Goal: Task Accomplishment & Management: Use online tool/utility

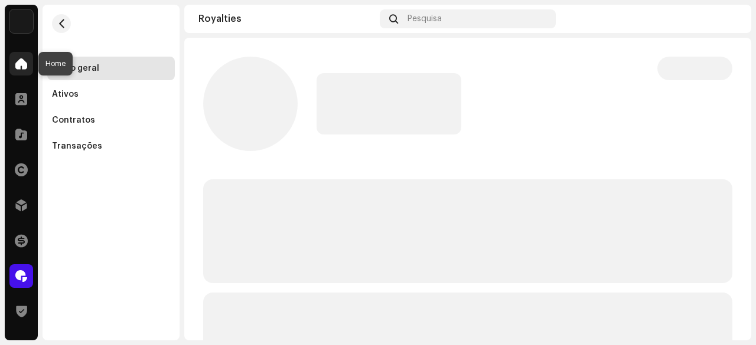
click at [18, 64] on span at bounding box center [21, 63] width 12 height 9
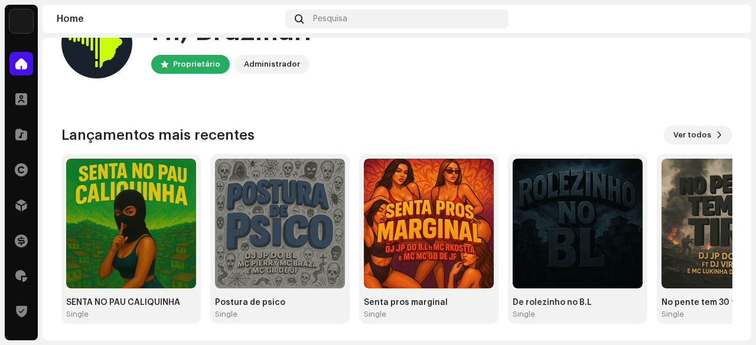
scroll to position [118, 0]
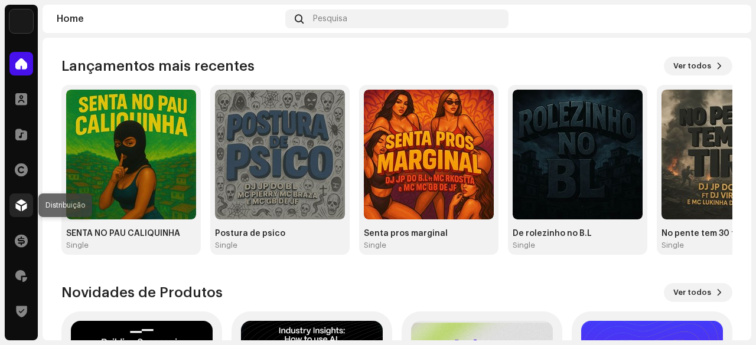
click at [18, 207] on span at bounding box center [21, 205] width 12 height 9
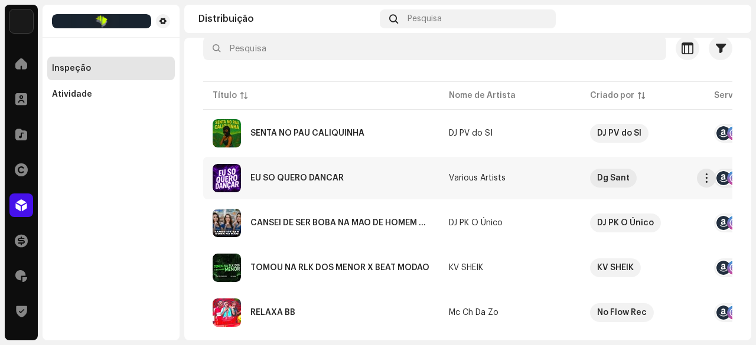
scroll to position [118, 0]
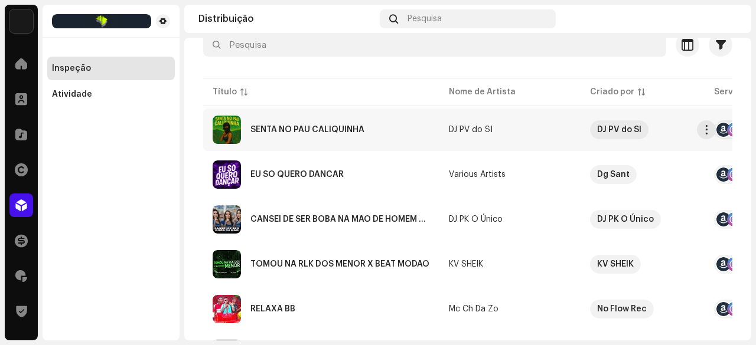
click at [319, 128] on div "SENTA NO PAU CALIQUINHA" at bounding box center [307, 130] width 114 height 8
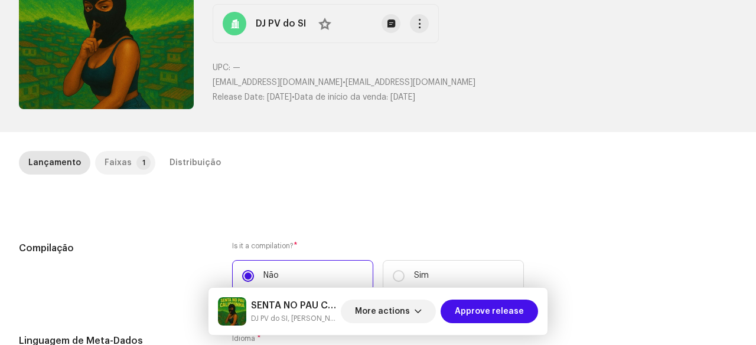
click at [129, 164] on p-tab "Faixas 1" at bounding box center [125, 163] width 60 height 24
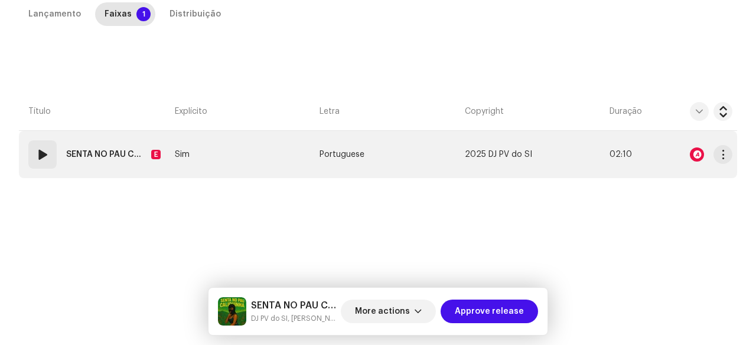
scroll to position [269, 0]
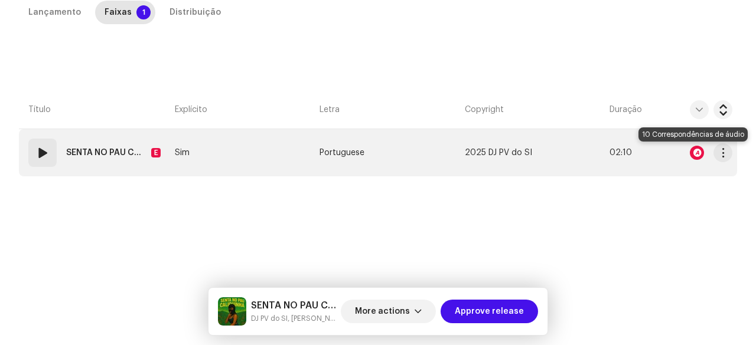
click at [696, 154] on div at bounding box center [697, 153] width 14 height 14
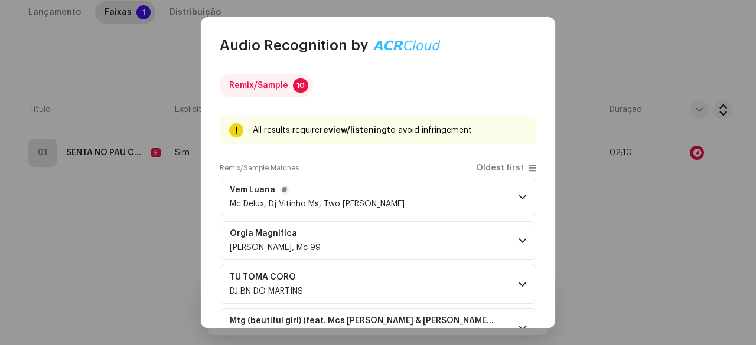
click at [419, 197] on p-accordion-header "Vem [PERSON_NAME], Dj Vitinho Ms, Two Maloka" at bounding box center [378, 197] width 317 height 39
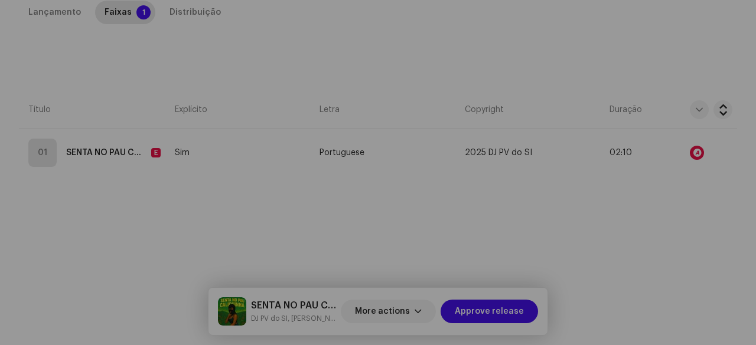
click at [131, 221] on div "Audio Recognition by Remix/Sample 10 All results require review/listening to av…" at bounding box center [378, 172] width 756 height 345
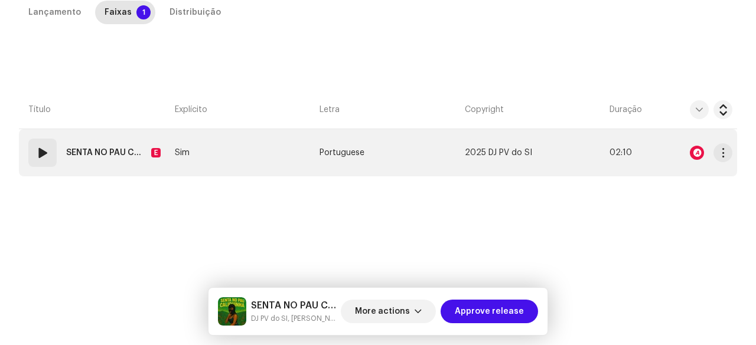
click at [52, 161] on div "01" at bounding box center [42, 153] width 28 height 28
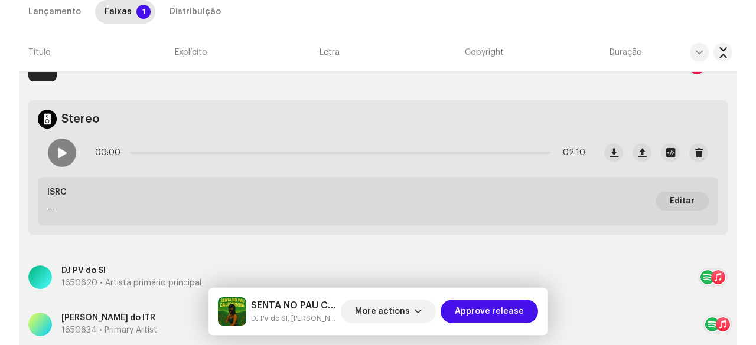
scroll to position [328, 0]
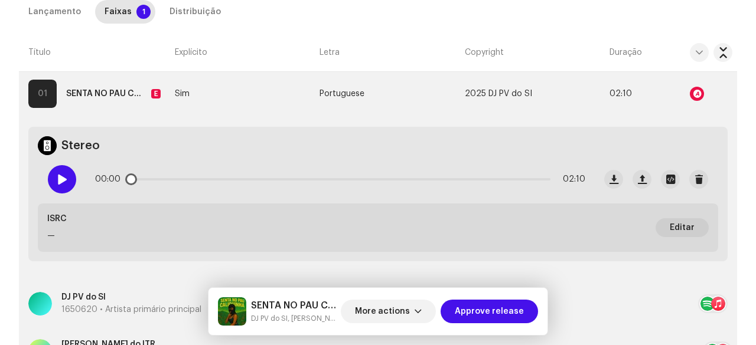
click at [58, 181] on span at bounding box center [62, 179] width 10 height 9
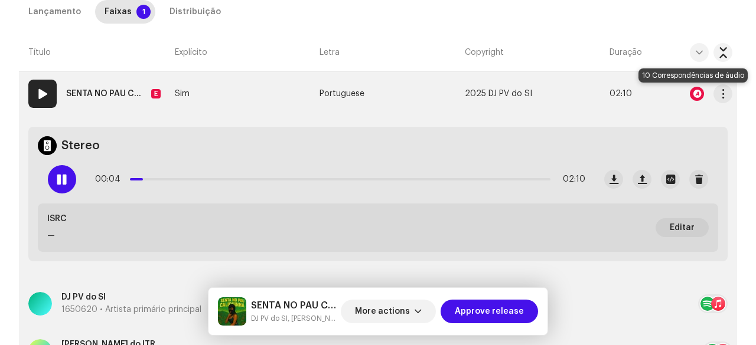
click at [693, 93] on div at bounding box center [697, 94] width 14 height 14
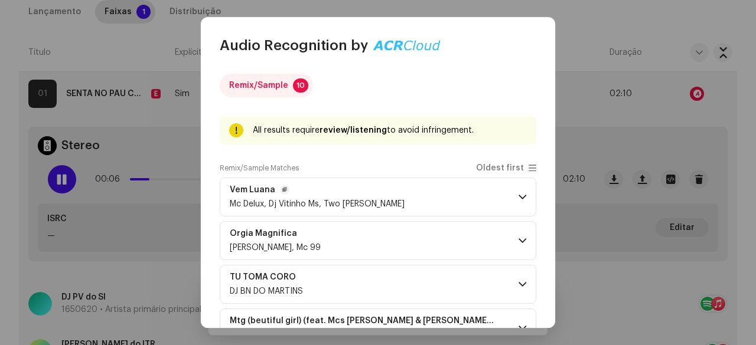
click at [419, 206] on p-accordion-header "Vem [PERSON_NAME], Dj Vitinho Ms, Two Maloka" at bounding box center [378, 197] width 317 height 39
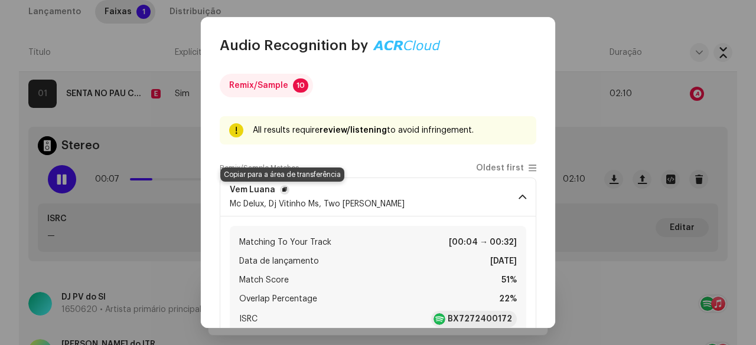
click at [282, 189] on span "button" at bounding box center [284, 189] width 5 height 9
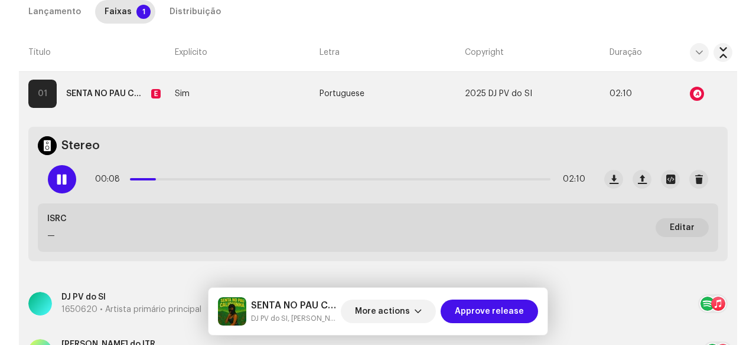
click at [56, 178] on div "Audio Recognition by Remix/Sample 10 All results require review/listening to av…" at bounding box center [378, 172] width 756 height 345
click at [58, 179] on span at bounding box center [62, 179] width 10 height 9
click at [62, 178] on span at bounding box center [62, 179] width 10 height 9
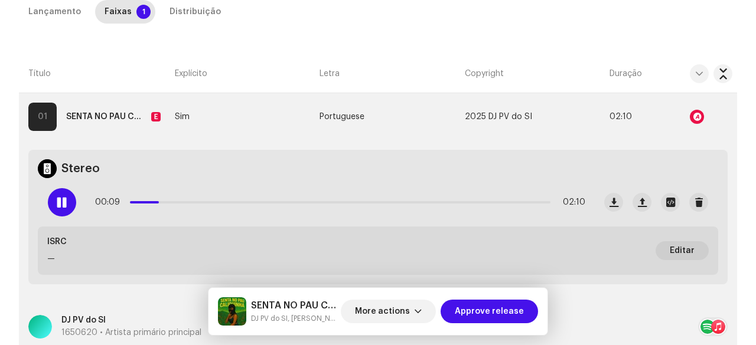
scroll to position [269, 0]
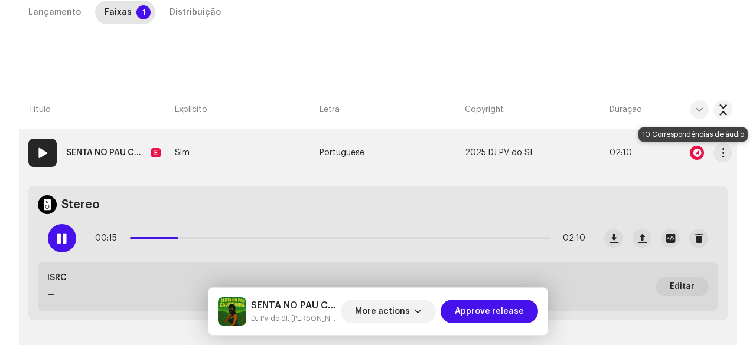
click at [694, 151] on div at bounding box center [697, 153] width 14 height 14
click at [42, 93] on div "Audio Recognition by Remix/Sample 10 All results require review/listening to av…" at bounding box center [378, 172] width 756 height 345
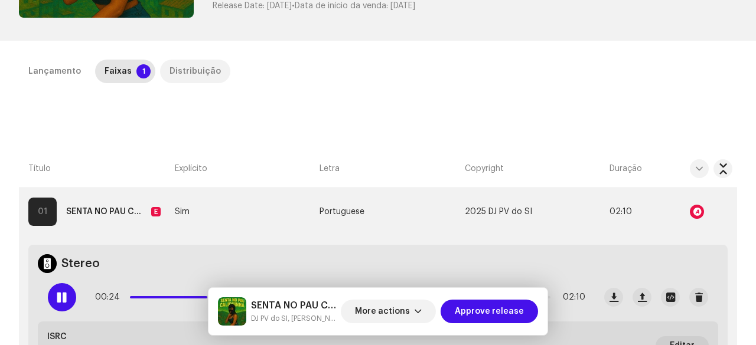
click at [180, 72] on div "Distribuição" at bounding box center [194, 72] width 51 height 24
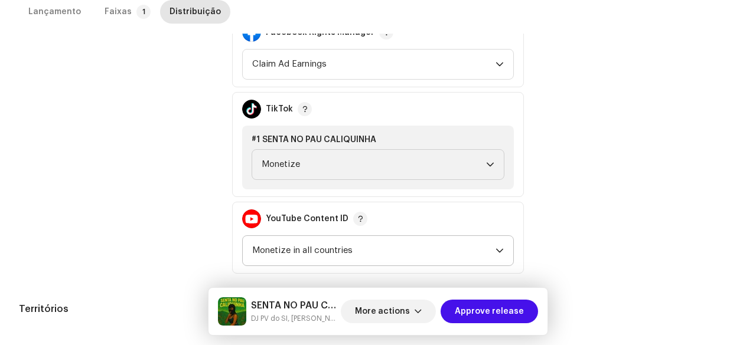
scroll to position [570, 0]
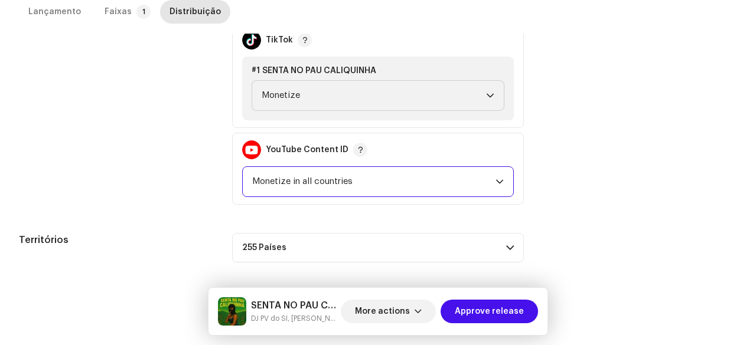
click at [299, 182] on span "Monetize in all countries" at bounding box center [373, 182] width 243 height 30
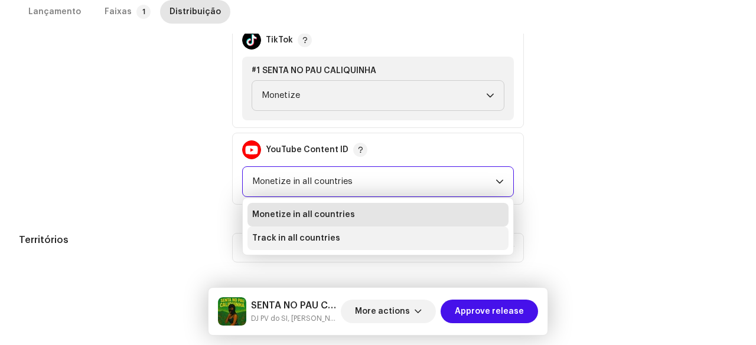
click at [286, 239] on span "Track in all countries" at bounding box center [296, 239] width 88 height 12
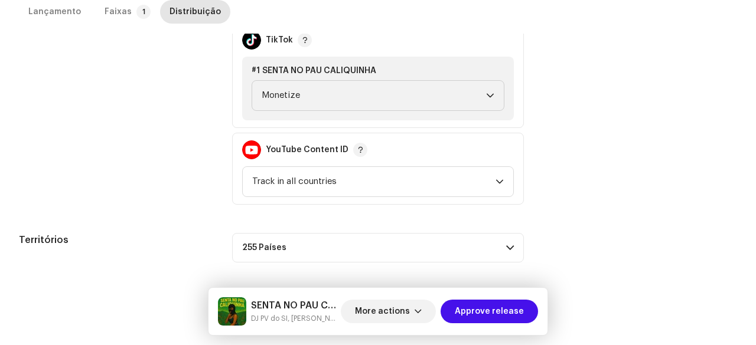
click at [189, 198] on div "Políticas de monetização" at bounding box center [116, 75] width 194 height 259
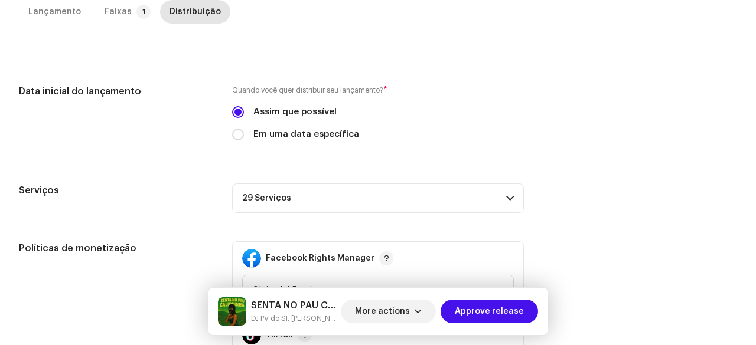
click at [269, 207] on p-accordion-header "29 Serviços" at bounding box center [378, 199] width 292 height 30
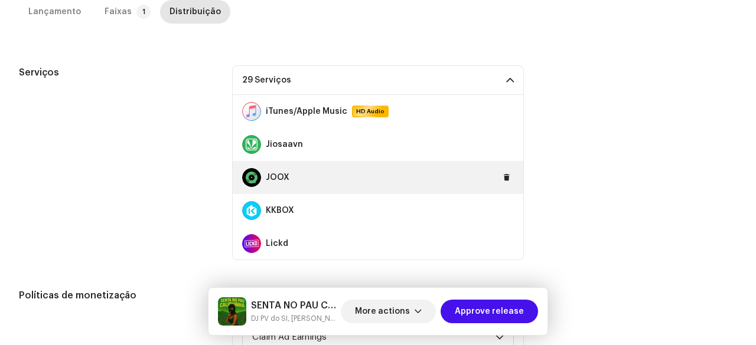
scroll to position [321, 0]
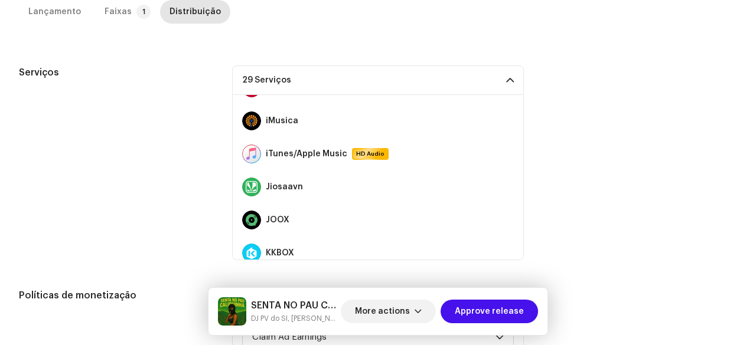
click at [155, 190] on div "Serviços" at bounding box center [116, 163] width 194 height 195
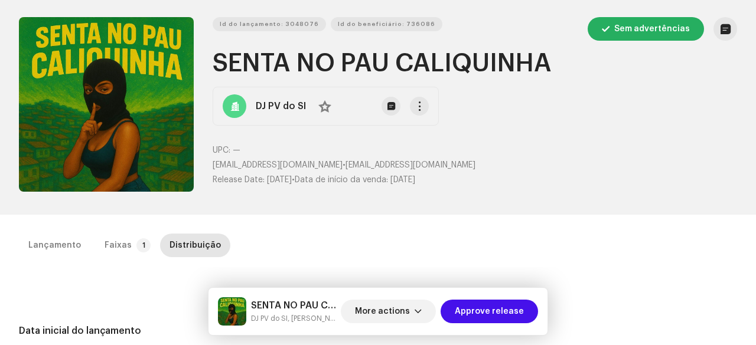
scroll to position [27, 0]
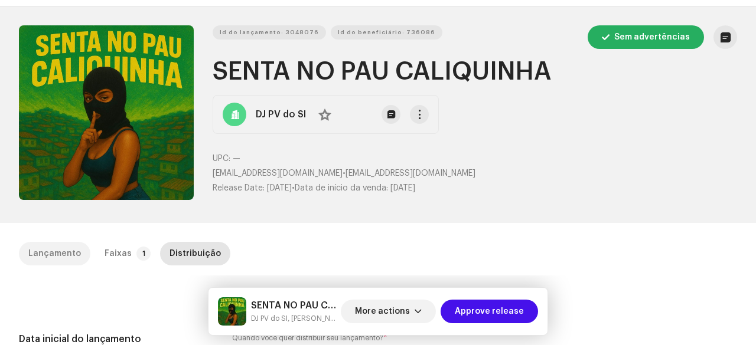
click at [47, 251] on div "Lançamento" at bounding box center [54, 254] width 53 height 24
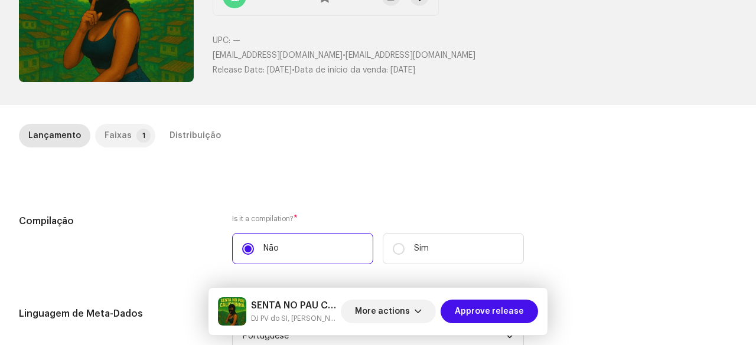
click at [120, 138] on div "Faixas" at bounding box center [118, 136] width 27 height 24
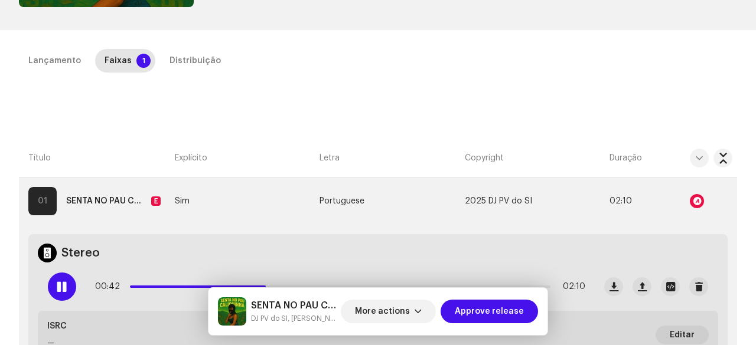
scroll to position [263, 0]
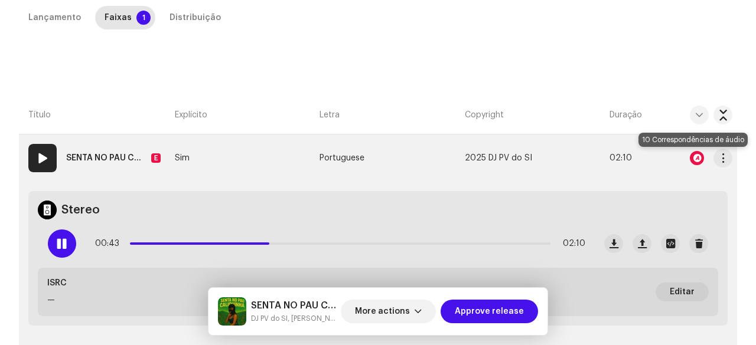
click at [696, 154] on div at bounding box center [697, 158] width 14 height 14
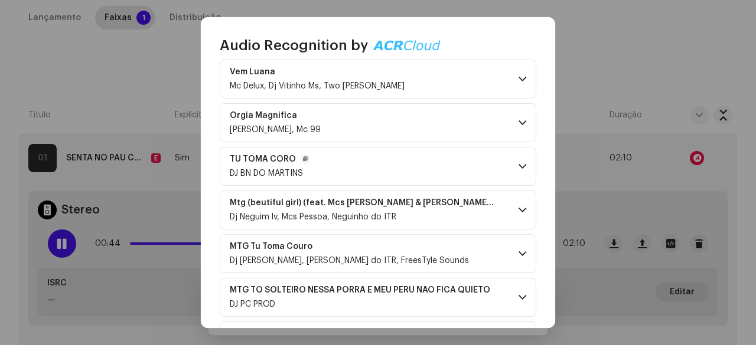
scroll to position [59, 0]
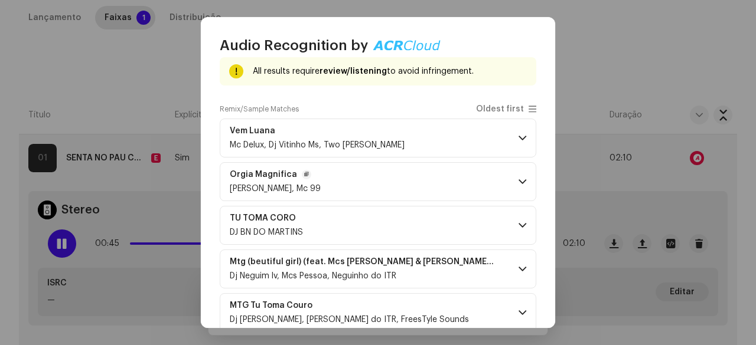
click at [383, 195] on p-accordion-header "Orgia Magnifica DJ [PERSON_NAME], Mc 99" at bounding box center [378, 181] width 317 height 39
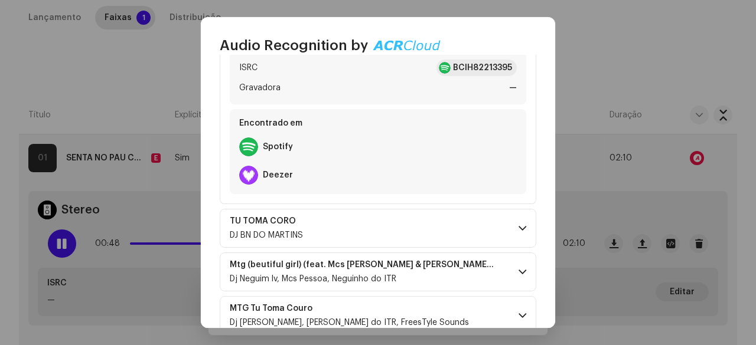
scroll to position [413, 0]
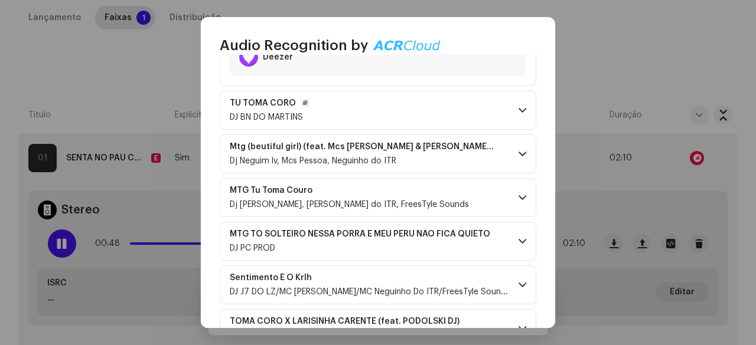
click at [385, 124] on p-accordion-header "TU TOMA CORO DJ BN DO MARTINS" at bounding box center [378, 110] width 317 height 39
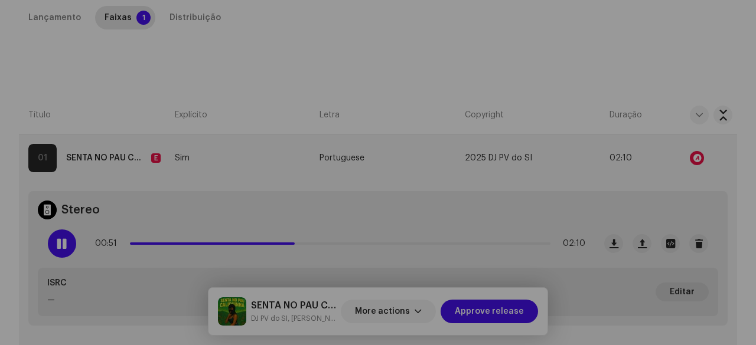
click at [163, 244] on div "Audio Recognition by Remix/Sample 10 All results require review/listening to av…" at bounding box center [378, 172] width 756 height 345
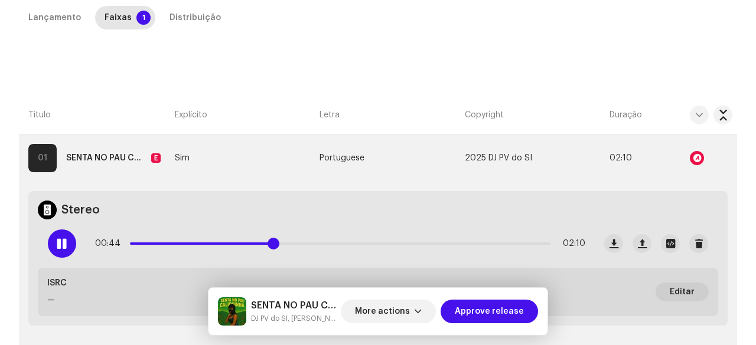
drag, startPoint x: 302, startPoint y: 244, endPoint x: 272, endPoint y: 243, distance: 30.1
click at [272, 243] on span at bounding box center [274, 244] width 12 height 12
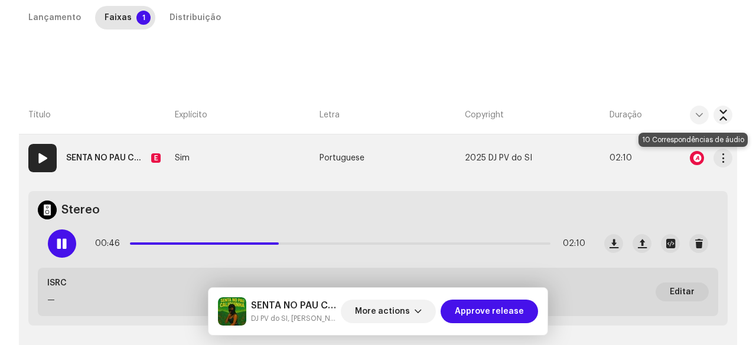
click at [690, 156] on div at bounding box center [697, 158] width 14 height 14
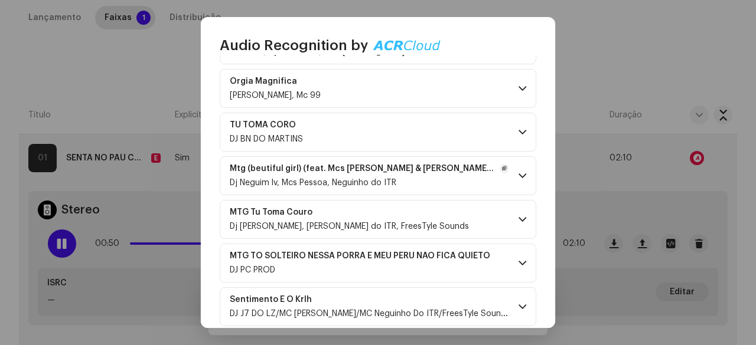
scroll to position [118, 0]
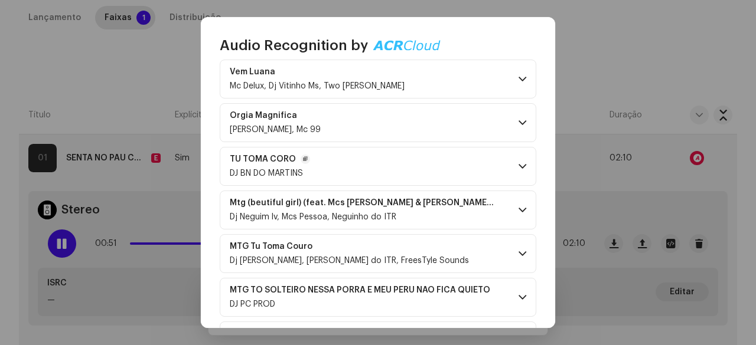
click at [382, 168] on p-accordion-header "TU TOMA CORO DJ BN DO MARTINS" at bounding box center [378, 166] width 317 height 39
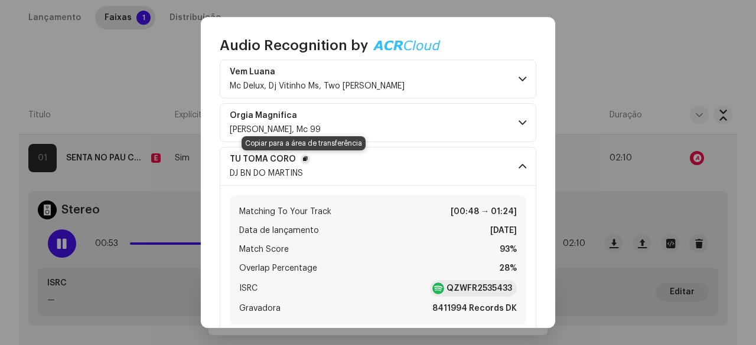
click at [303, 157] on span "button" at bounding box center [305, 159] width 5 height 9
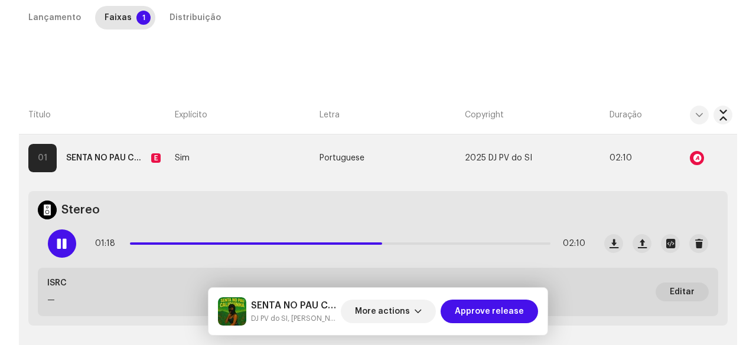
scroll to position [1253, 0]
click at [136, 81] on div "Audio Recognition by Remix/Sample 10 All results require review/listening to av…" at bounding box center [378, 172] width 756 height 345
click at [179, 17] on div "Distribuição" at bounding box center [194, 18] width 51 height 24
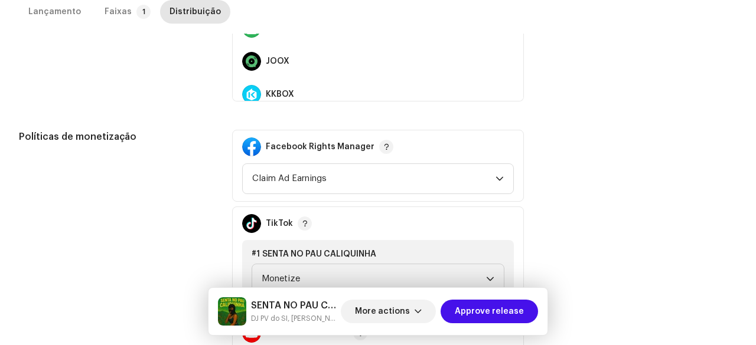
scroll to position [618, 0]
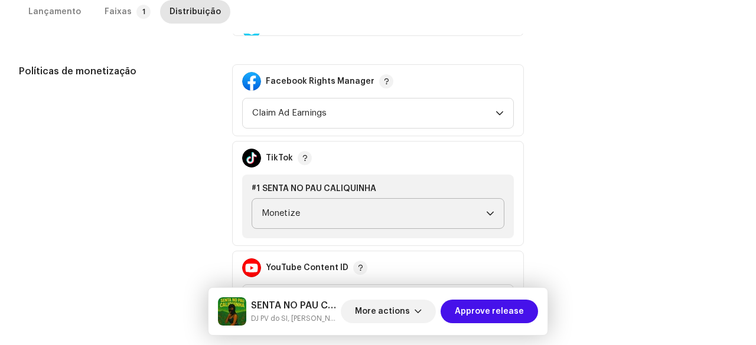
click at [269, 214] on span "Monetize" at bounding box center [374, 214] width 224 height 30
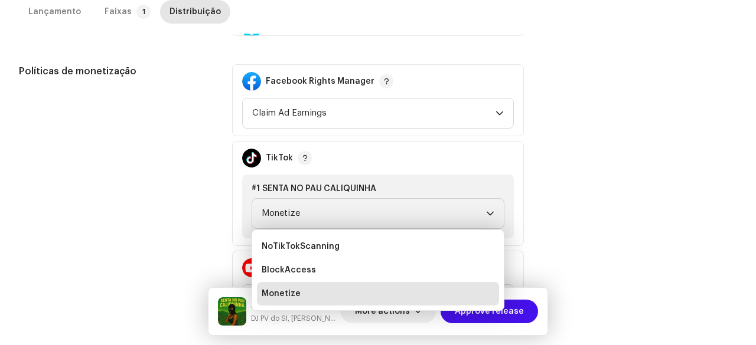
click at [195, 182] on div "Políticas de monetização" at bounding box center [116, 193] width 194 height 259
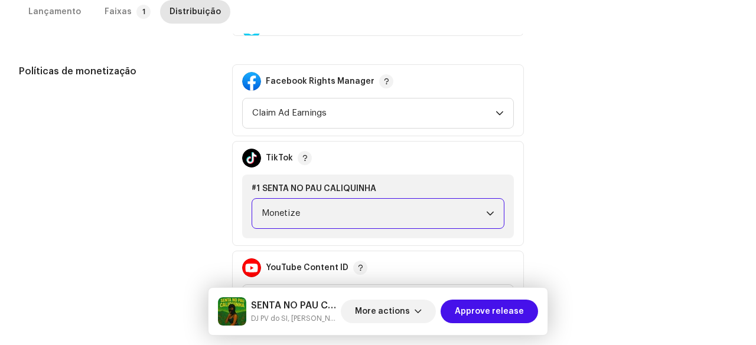
click at [264, 219] on span "Monetize" at bounding box center [374, 214] width 224 height 30
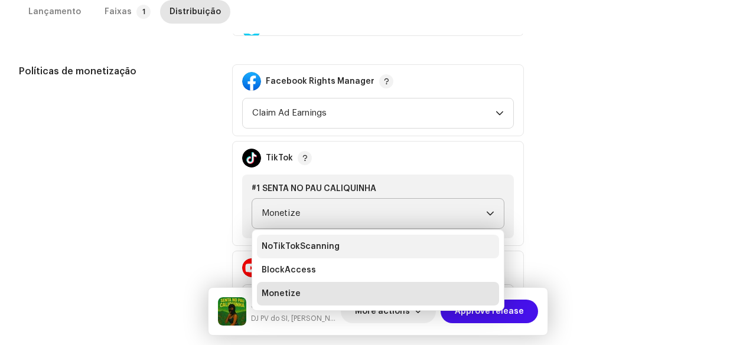
click at [278, 242] on span "NoTikTokScanning" at bounding box center [301, 247] width 78 height 12
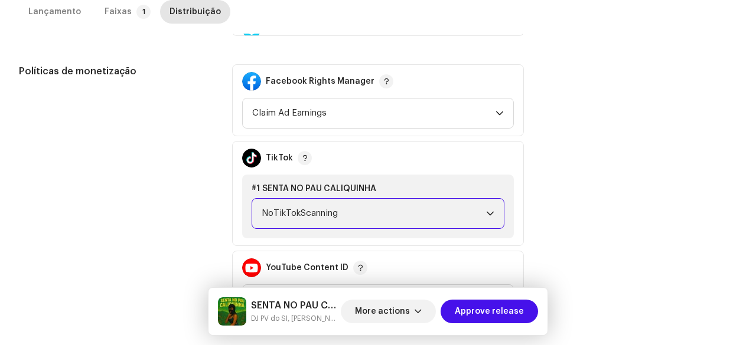
click at [177, 206] on div "Políticas de monetização" at bounding box center [116, 193] width 194 height 259
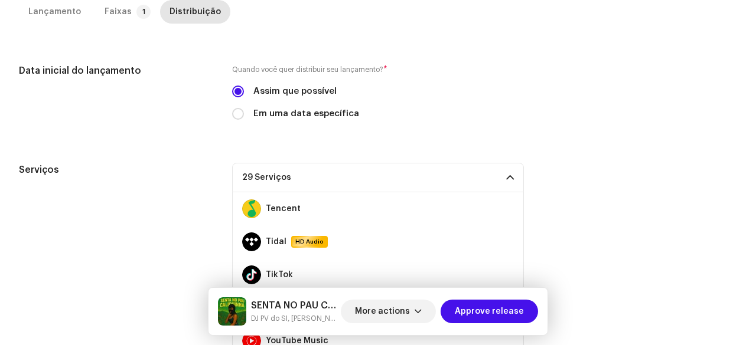
scroll to position [204, 0]
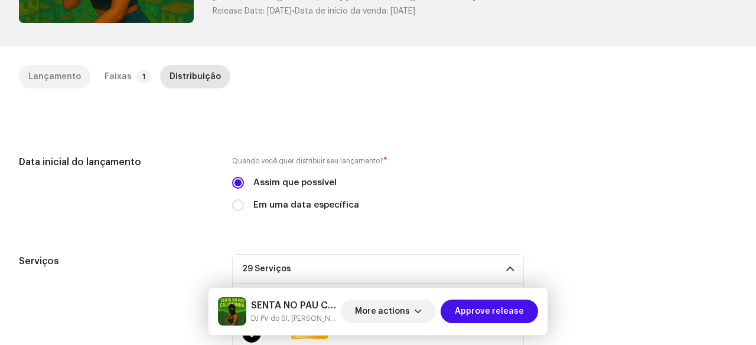
click at [77, 70] on div "Lançamento" at bounding box center [54, 77] width 53 height 24
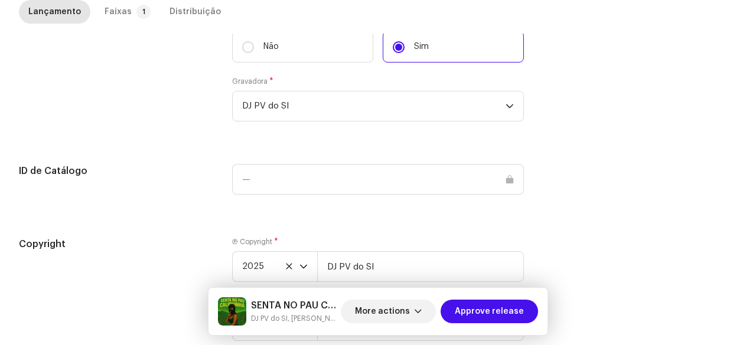
scroll to position [1349, 0]
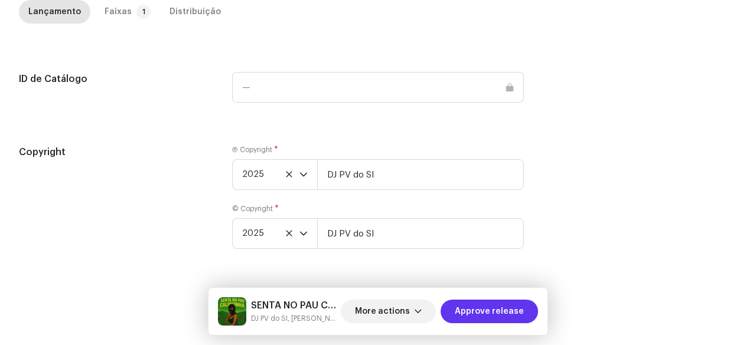
click at [487, 316] on span "Approve release" at bounding box center [489, 312] width 69 height 24
